Goal: Navigation & Orientation: Find specific page/section

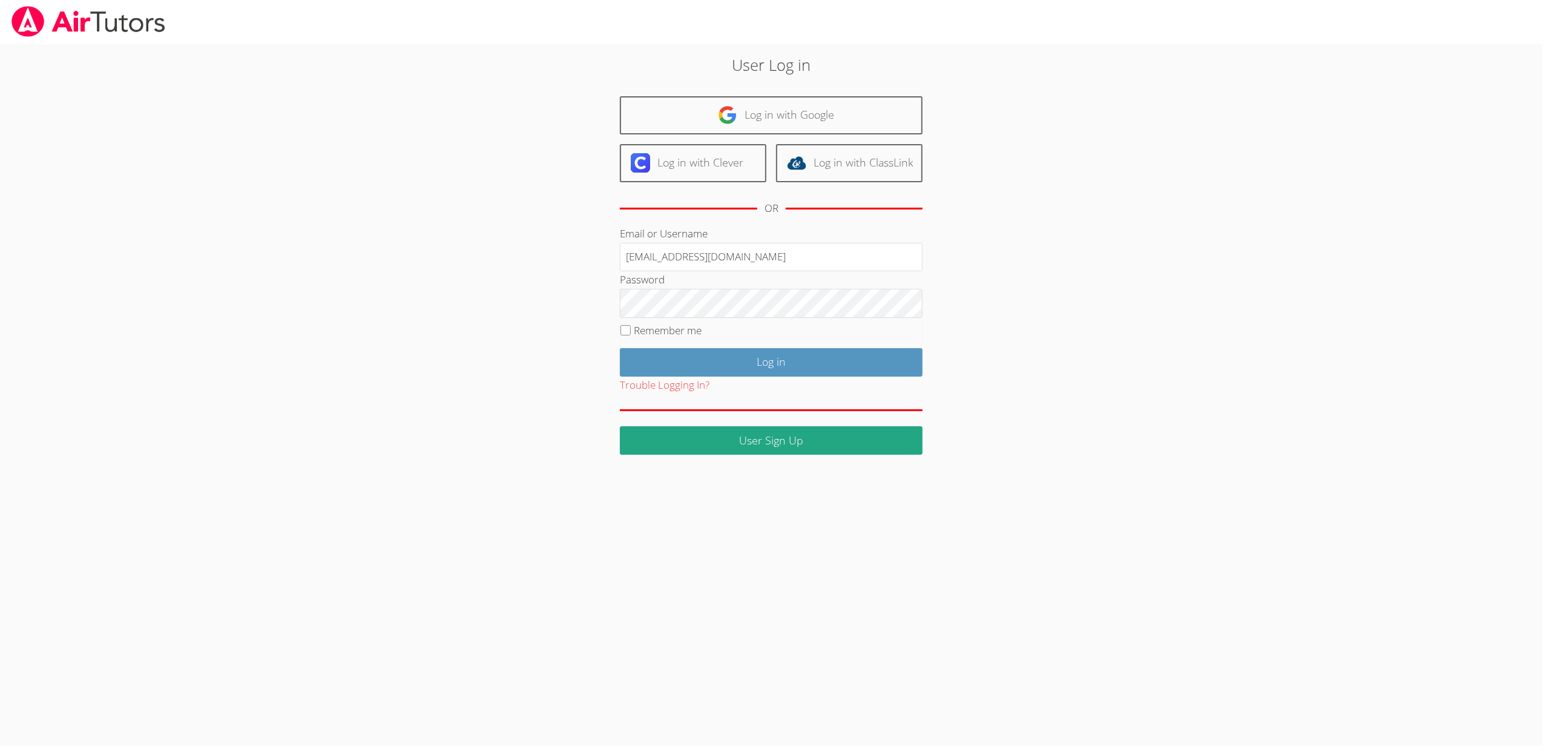
click at [708, 111] on link "Log in with Google" at bounding box center [771, 115] width 303 height 38
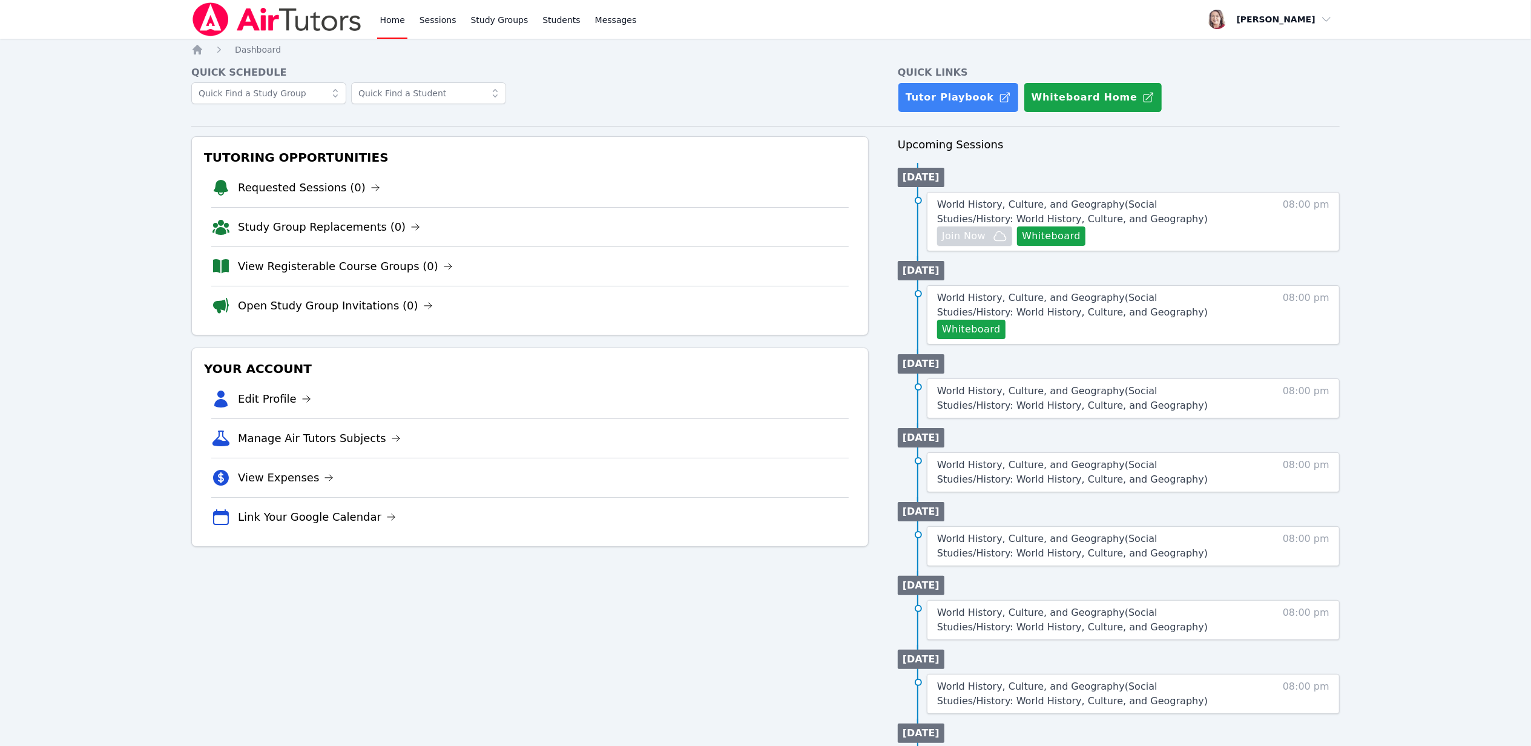
click at [605, 102] on div at bounding box center [529, 99] width 677 height 34
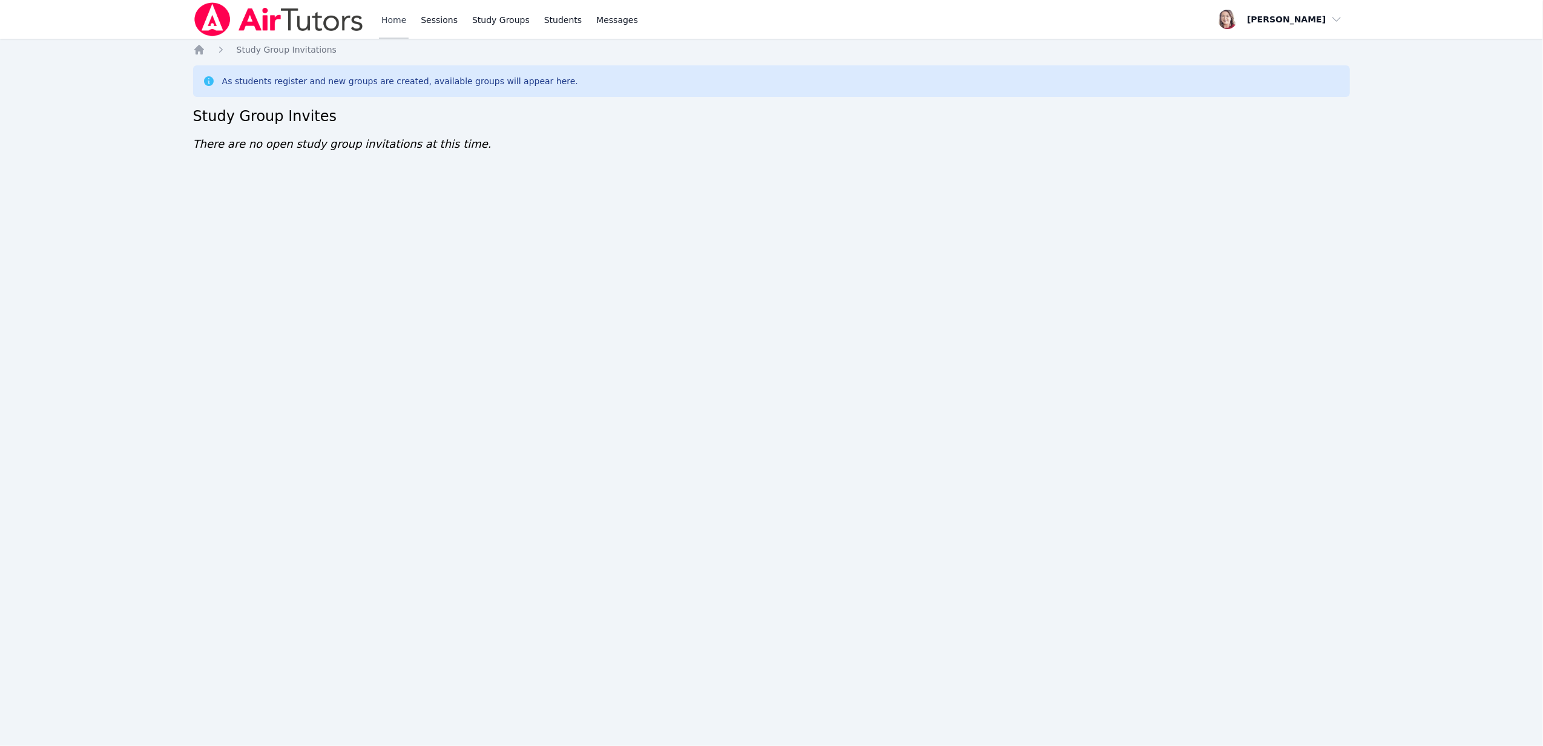
click at [391, 16] on link "Home" at bounding box center [394, 19] width 30 height 39
click at [395, 18] on link "Home" at bounding box center [394, 19] width 30 height 39
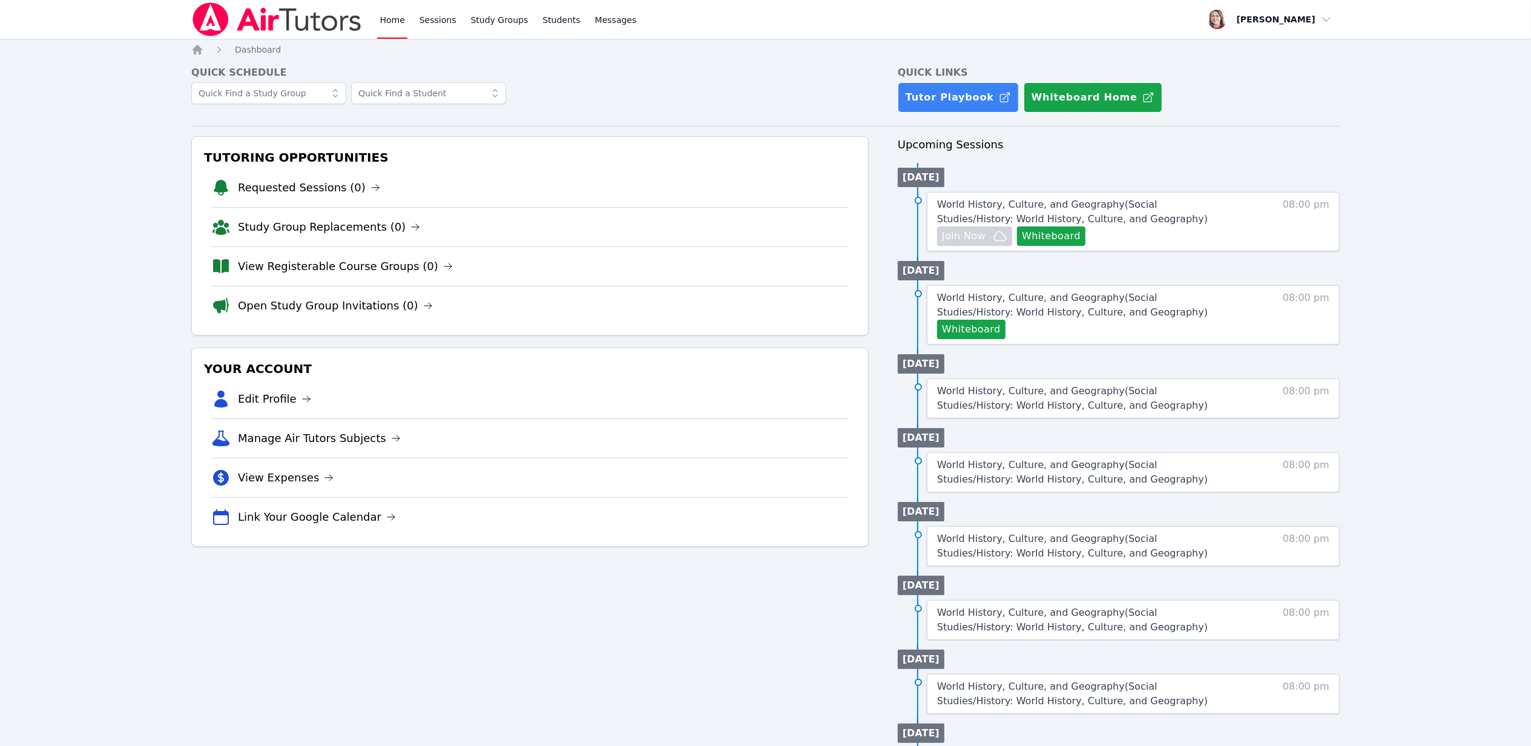
click at [390, 25] on link "Home" at bounding box center [392, 19] width 30 height 39
